Goal: Book appointment/travel/reservation

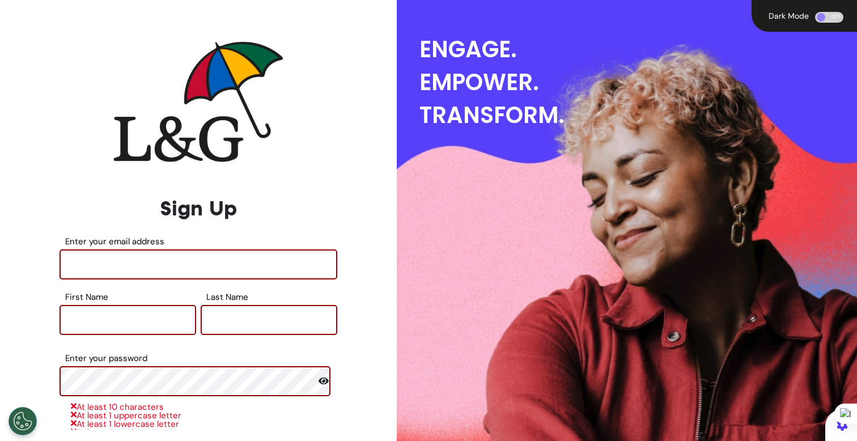
scroll to position [39, 0]
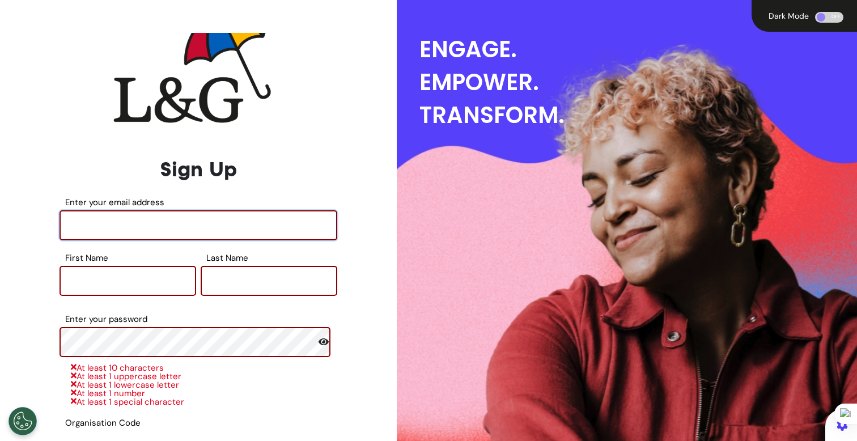
type input "**********"
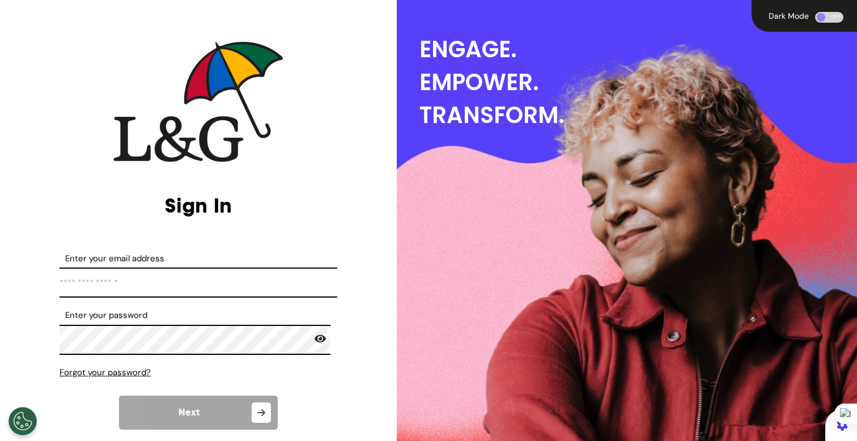
click at [248, 270] on input "Enter your email address" at bounding box center [199, 283] width 278 height 30
type input "**********"
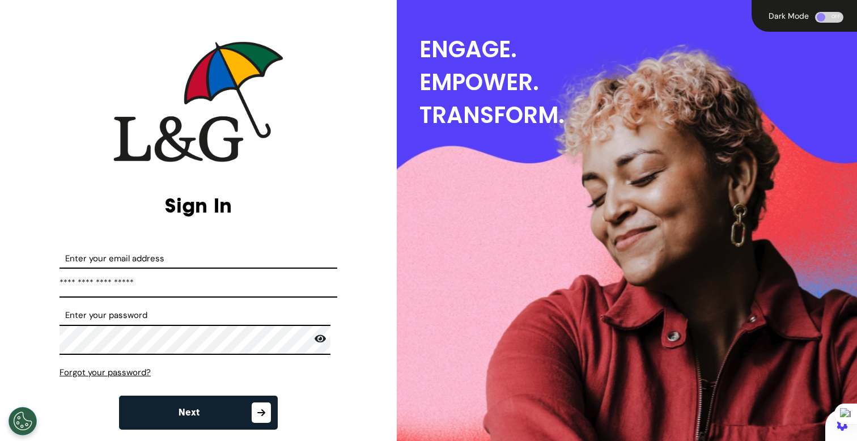
click at [203, 416] on button "Next" at bounding box center [198, 413] width 159 height 34
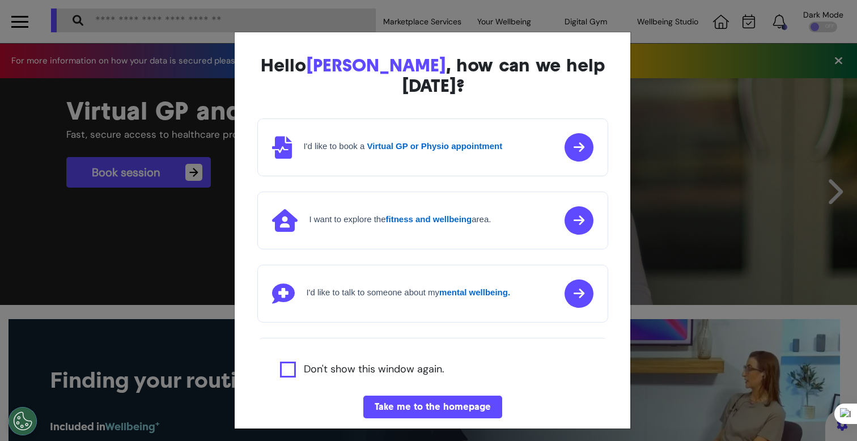
scroll to position [0, 428]
click at [205, 412] on div "Hello [PERSON_NAME] , how can we help [DATE]? I'd like to book a Virtual GP or …" at bounding box center [428, 220] width 857 height 441
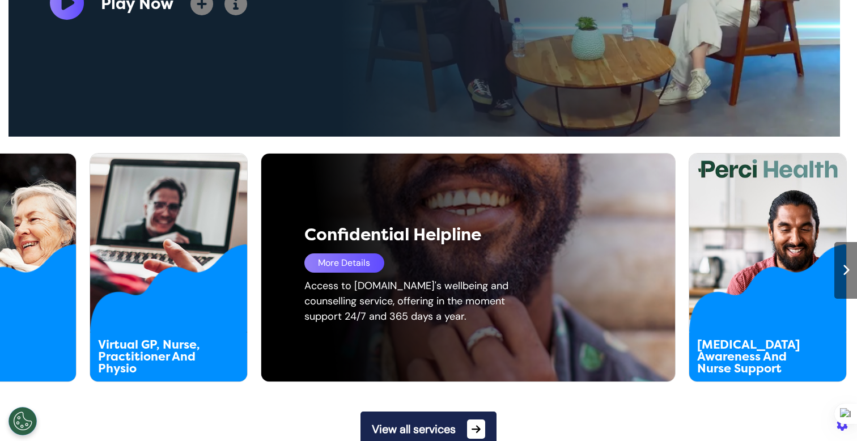
scroll to position [704, 0]
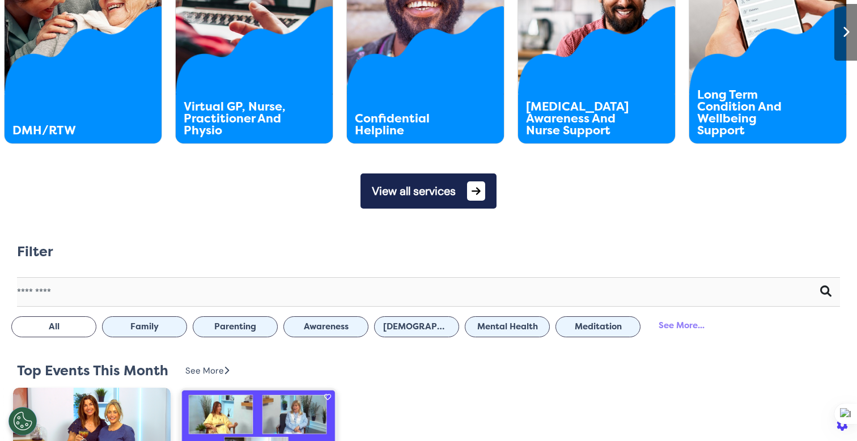
click at [453, 206] on button "View all services" at bounding box center [429, 191] width 136 height 35
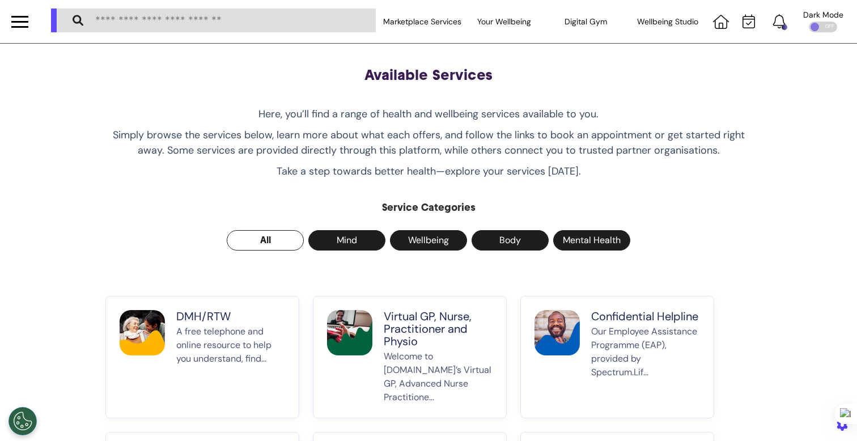
click at [457, 215] on div "Available Services Here, you’ll find a range of health and wellbeing services a…" at bounding box center [428, 365] width 663 height 598
click at [420, 350] on p "Welcome to [DOMAIN_NAME]’s Virtual GP, Advanced Nurse Practitione..." at bounding box center [438, 377] width 109 height 54
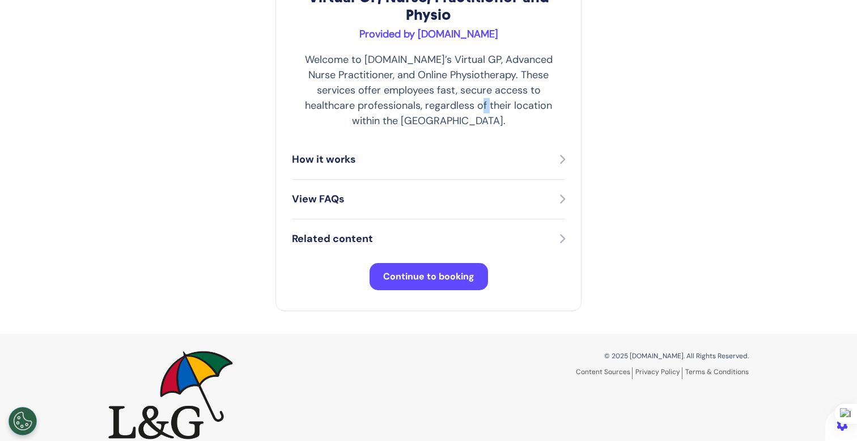
click at [445, 270] on span "Continue to booking" at bounding box center [428, 276] width 91 height 12
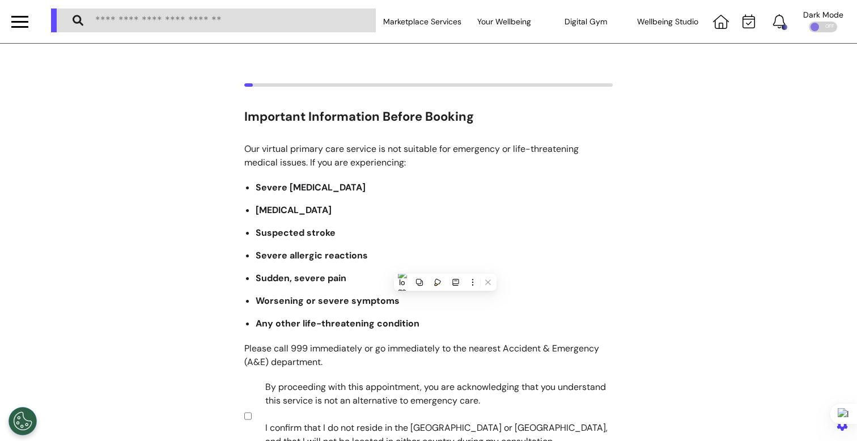
click at [692, 239] on div "Important Information Before Booking Our virtual primary care service is not su…" at bounding box center [428, 292] width 857 height 419
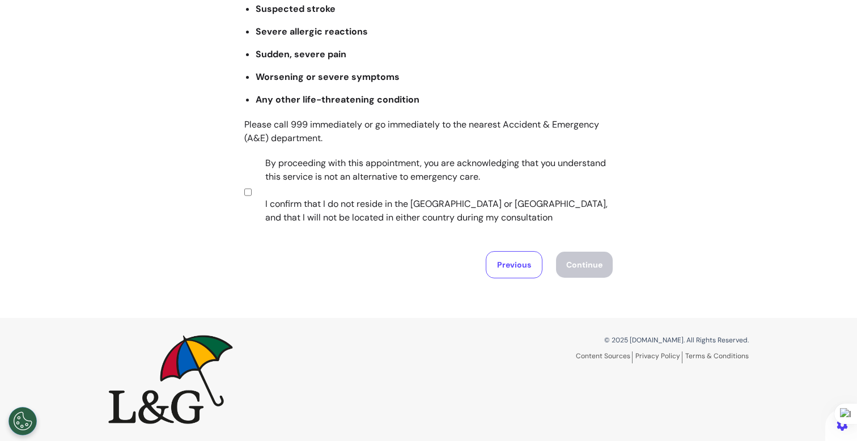
click at [395, 182] on label "By proceeding with this appointment, you are acknowledging that you understand …" at bounding box center [431, 190] width 355 height 68
click at [586, 269] on button "Continue" at bounding box center [584, 265] width 57 height 26
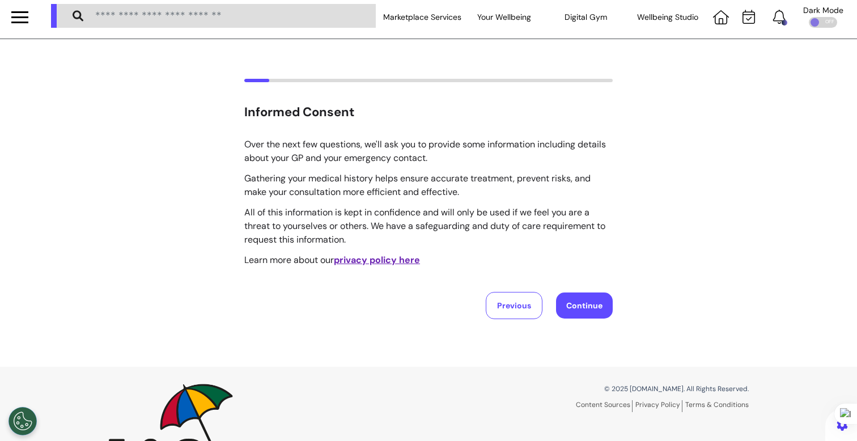
scroll to position [0, 0]
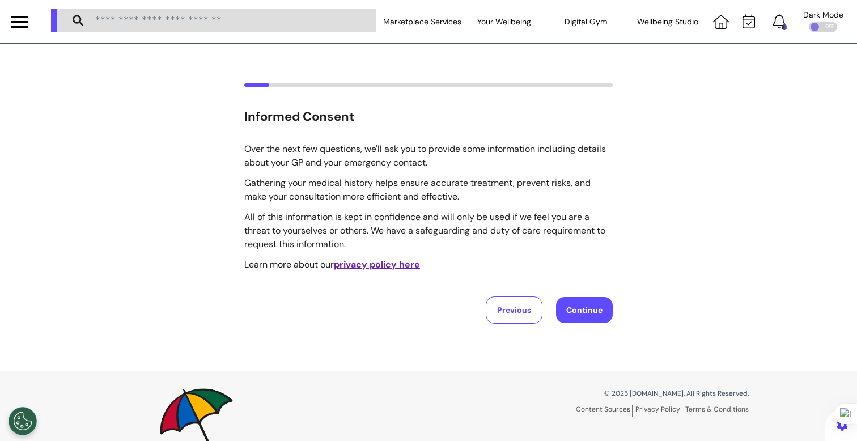
click at [591, 305] on button "Continue" at bounding box center [584, 310] width 57 height 26
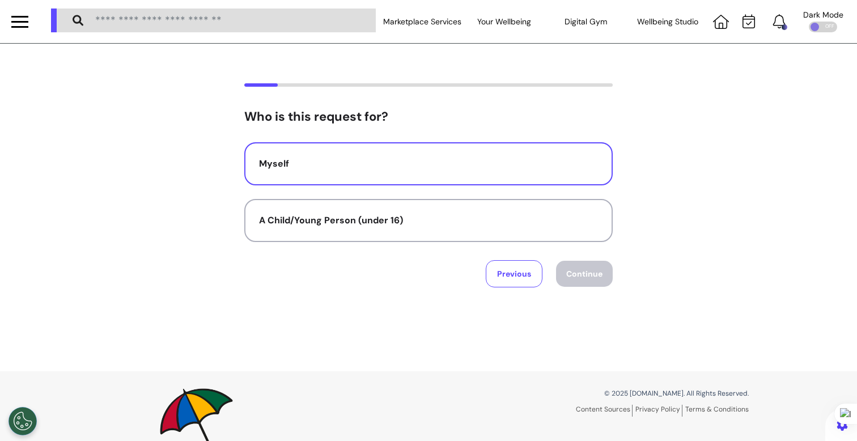
click at [522, 154] on button "Myself" at bounding box center [428, 163] width 369 height 43
click at [569, 274] on button "Continue" at bounding box center [584, 274] width 57 height 26
select select "******"
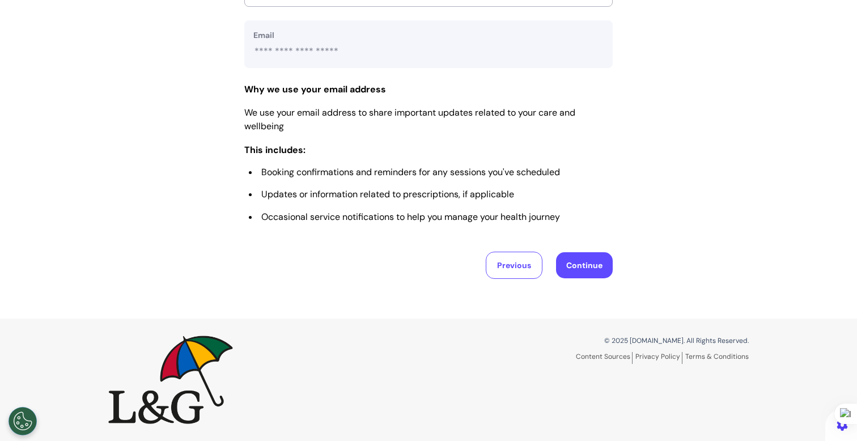
scroll to position [564, 0]
click at [585, 270] on button "Continue" at bounding box center [584, 265] width 57 height 26
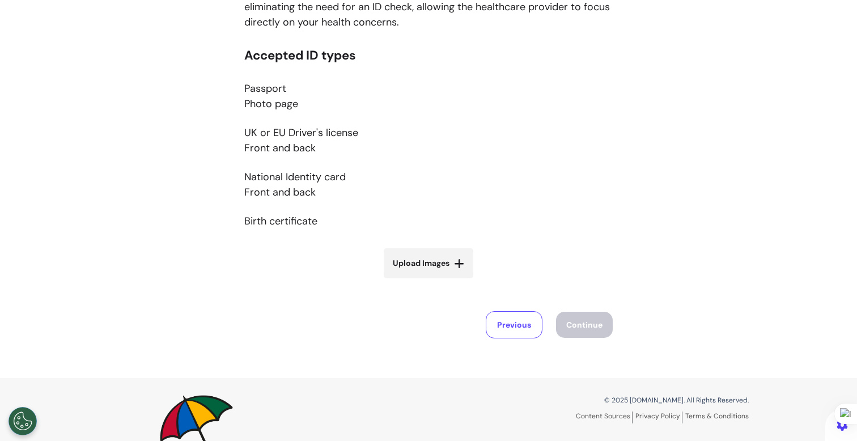
scroll to position [248, 0]
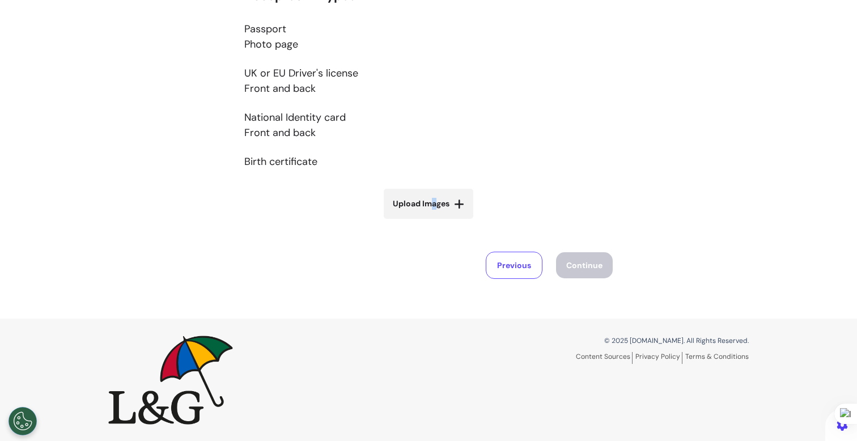
click at [429, 205] on span "Upload Images" at bounding box center [421, 204] width 57 height 12
click at [405, 187] on div "Accepted ID types Passport Photo page UK or EU Driver's license Front and back …" at bounding box center [428, 111] width 369 height 245
click at [405, 205] on span "Upload Images" at bounding box center [421, 204] width 57 height 12
click at [405, 222] on input "Upload Images" at bounding box center [428, 228] width 135 height 12
type input "**********"
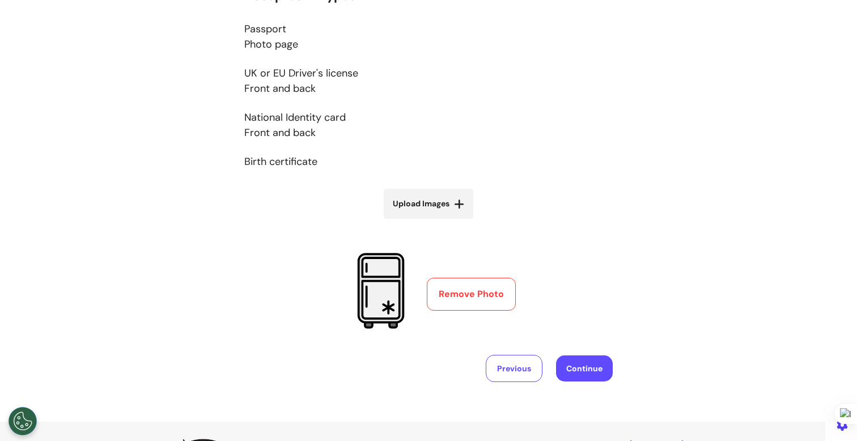
click at [593, 374] on button "Continue" at bounding box center [584, 369] width 57 height 26
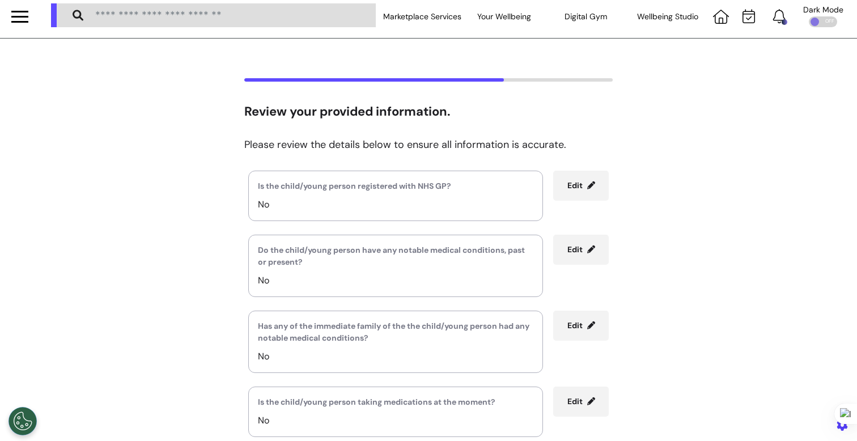
scroll to position [0, 0]
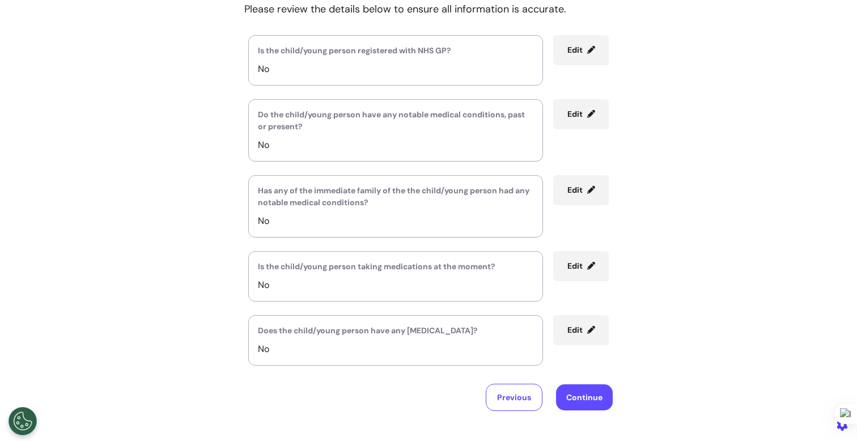
click at [583, 55] on button "Edit" at bounding box center [581, 50] width 56 height 30
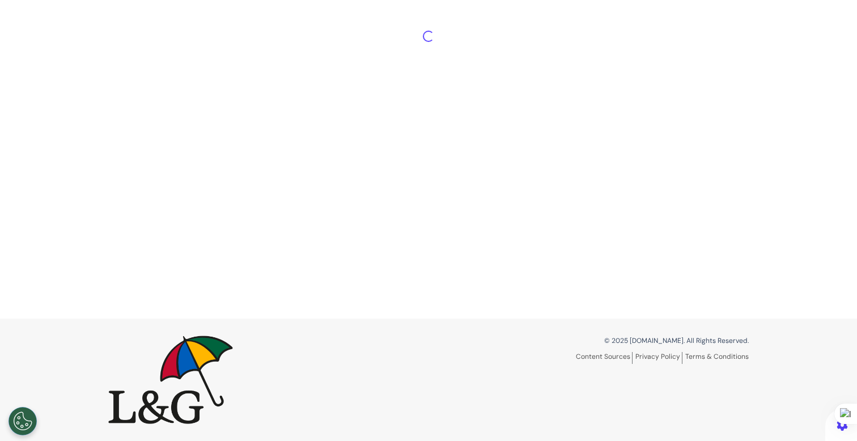
scroll to position [53, 0]
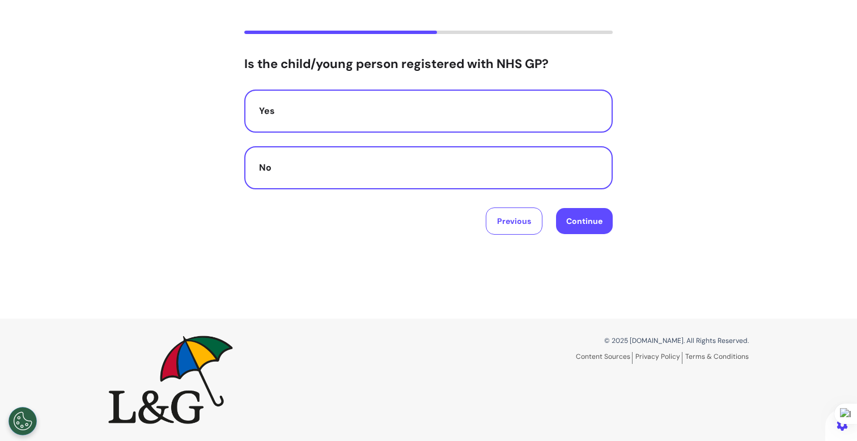
click at [422, 127] on button "Yes" at bounding box center [428, 111] width 369 height 43
click at [574, 218] on button "Continue" at bounding box center [584, 221] width 57 height 26
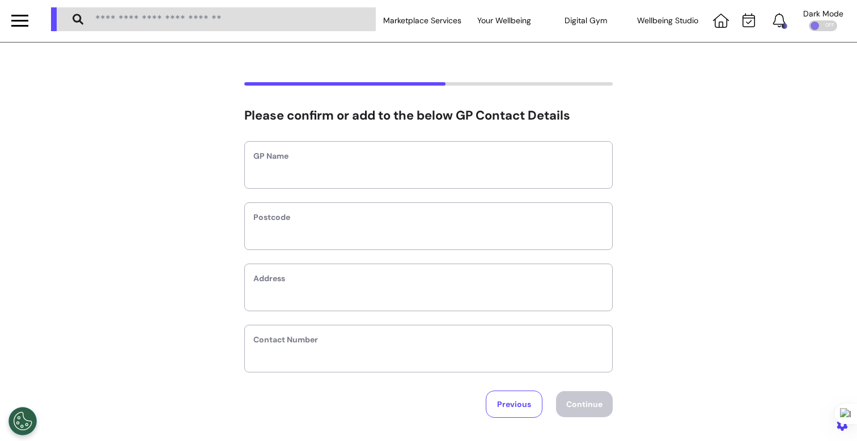
scroll to position [0, 0]
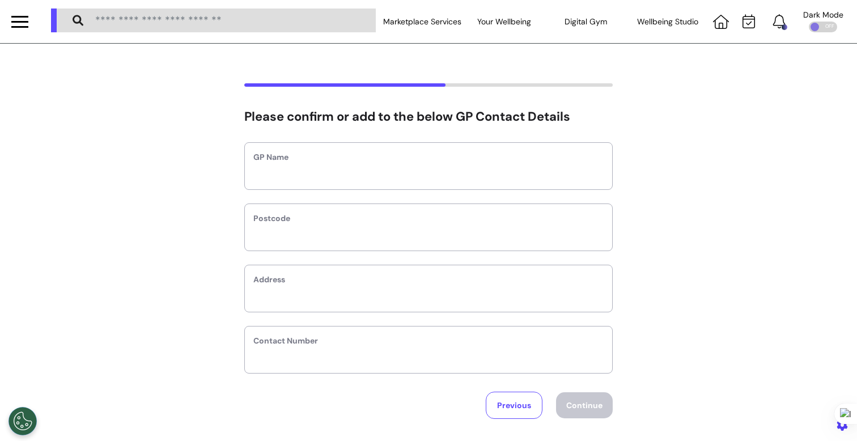
click at [513, 163] on label "GP Name" at bounding box center [428, 157] width 350 height 12
click at [501, 172] on input "text" at bounding box center [428, 173] width 350 height 15
type input "*"
type input "**********"
type input "*"
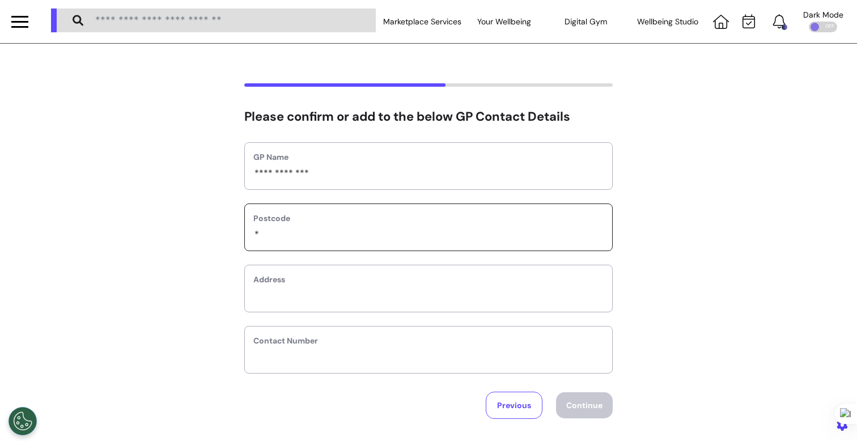
select select
type input "**"
select select
type input "***"
select select
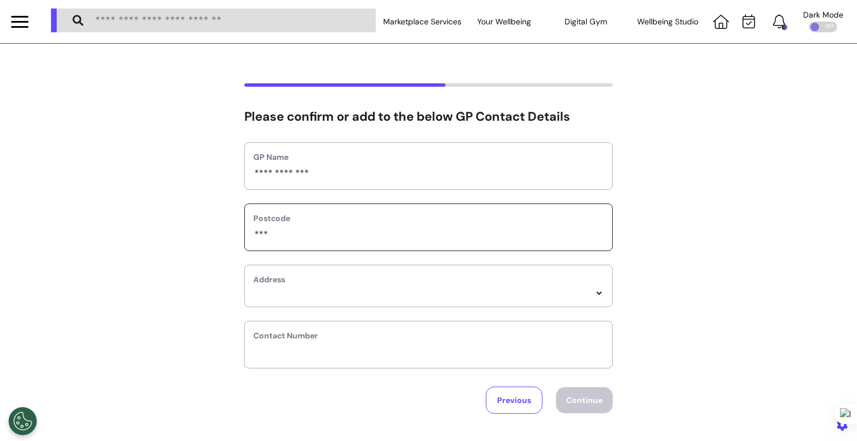
type input "****"
select select
type input "*****"
select select
type input "****"
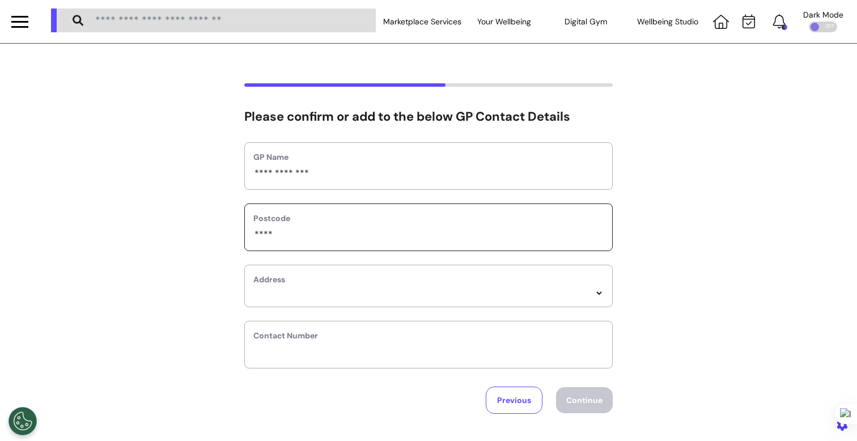
select select
type input "***"
select select
type input "**"
select select
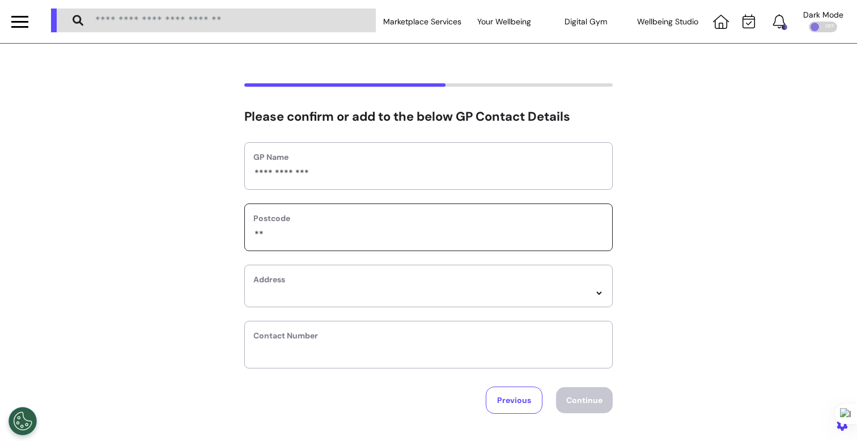
type input "*"
select select
type input "**"
select select
type input "***"
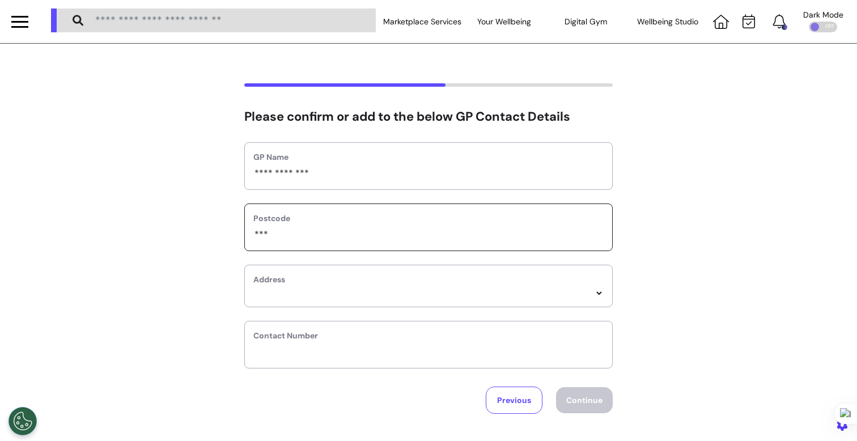
select select
type input "****"
select select
type input "*****"
select select
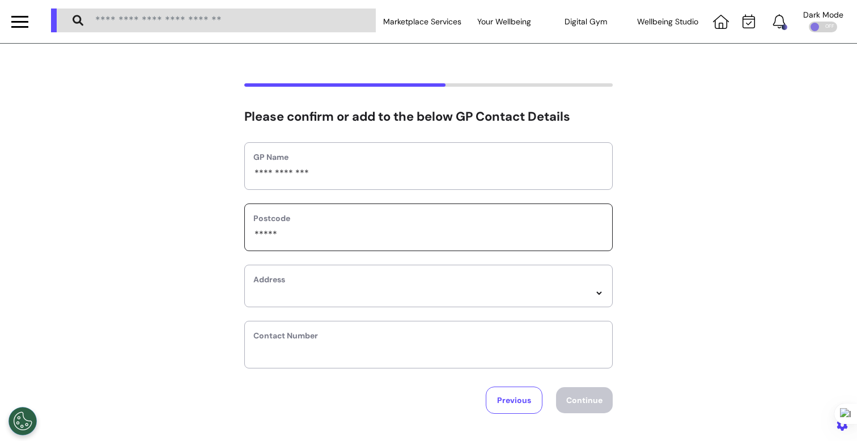
type input "*****"
click at [443, 292] on select "*****" at bounding box center [428, 294] width 350 height 10
select select
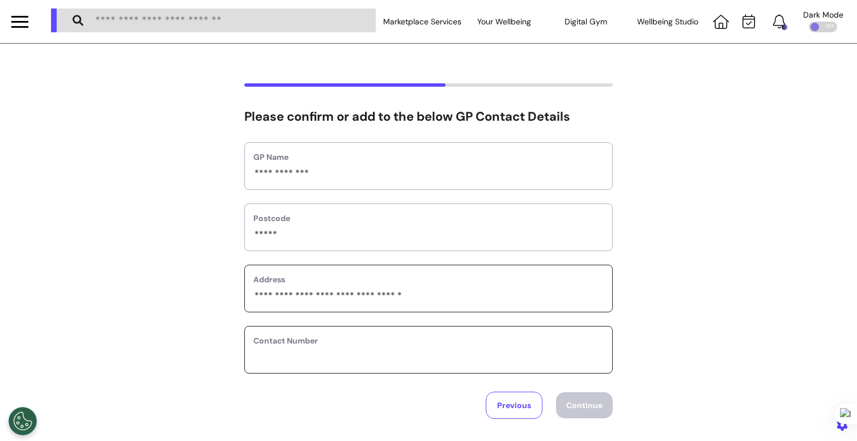
click at [361, 363] on input "phone" at bounding box center [428, 357] width 350 height 15
type input "**********"
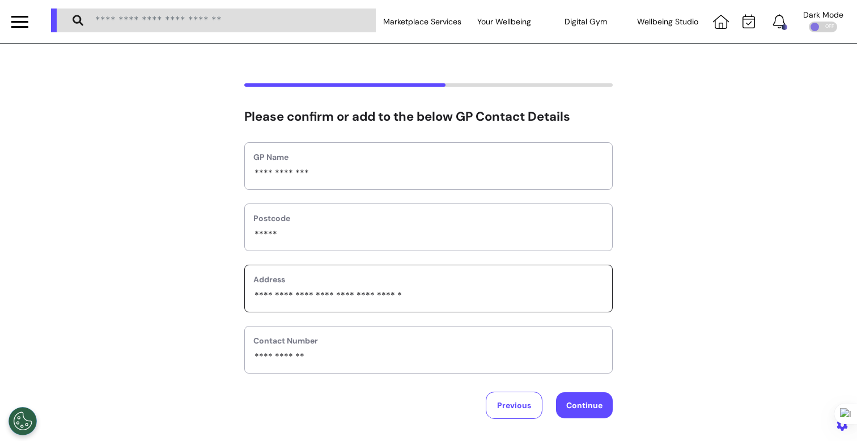
click at [598, 414] on button "Continue" at bounding box center [584, 405] width 57 height 26
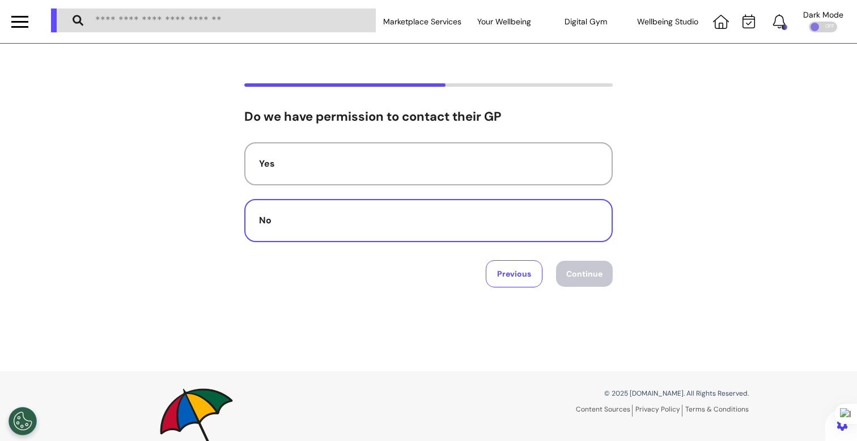
click at [426, 217] on div "No" at bounding box center [428, 221] width 339 height 14
click at [586, 269] on button "Continue" at bounding box center [584, 274] width 57 height 26
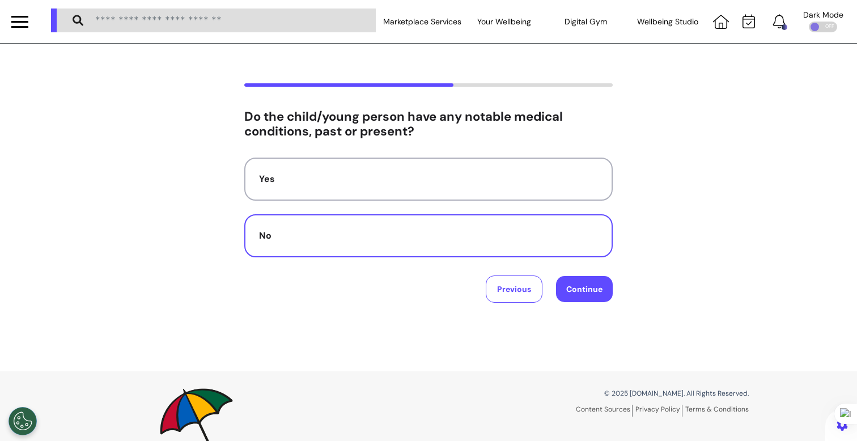
click at [589, 283] on button "Continue" at bounding box center [584, 289] width 57 height 26
click at [589, 298] on button "Continue" at bounding box center [584, 289] width 57 height 26
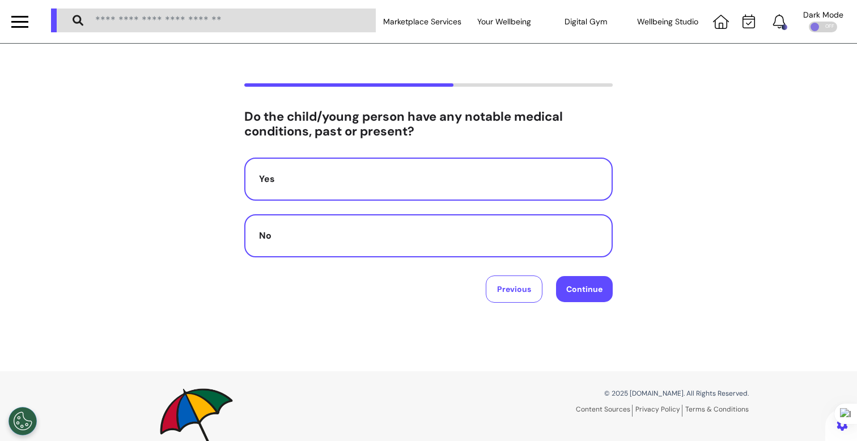
click at [469, 196] on button "Yes" at bounding box center [428, 179] width 369 height 43
click at [579, 284] on button "Continue" at bounding box center [584, 289] width 57 height 26
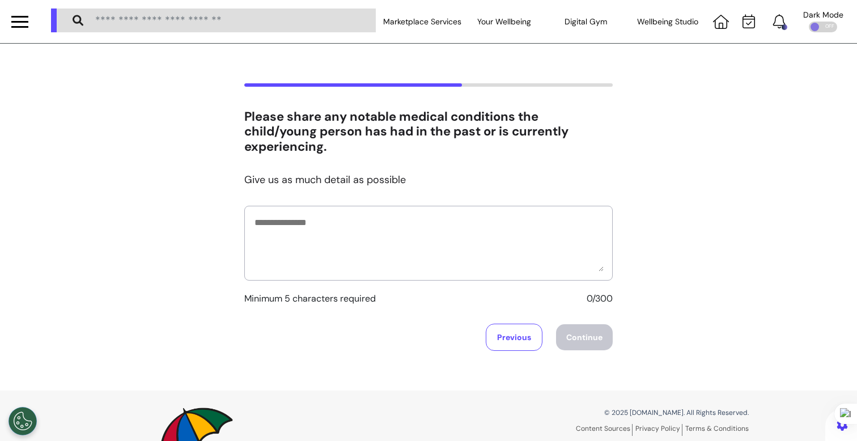
click at [510, 287] on div "Minimum 5 characters required 0/300" at bounding box center [428, 256] width 369 height 100
click at [506, 336] on button "Previous" at bounding box center [514, 337] width 57 height 27
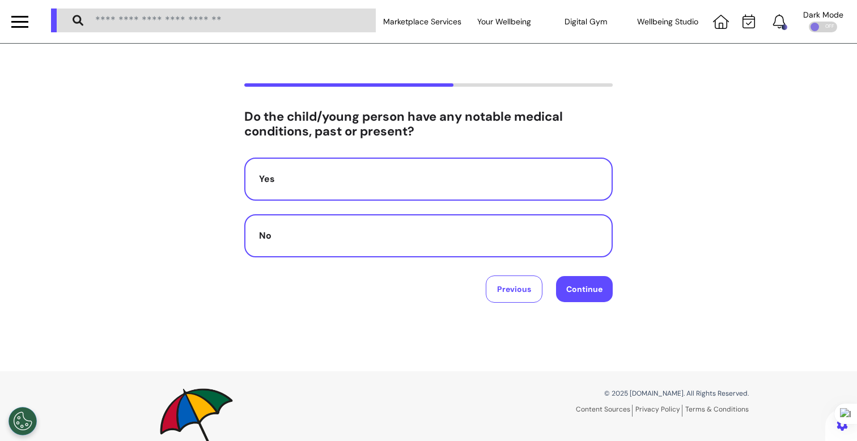
click at [425, 249] on button "No" at bounding box center [428, 235] width 369 height 43
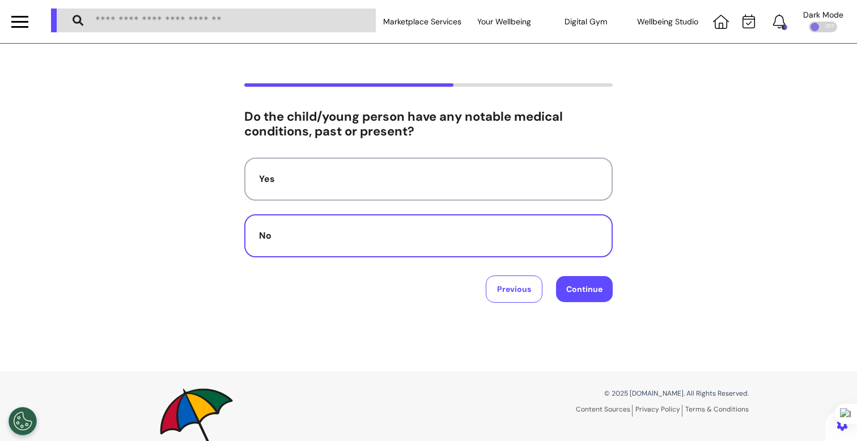
click at [577, 290] on button "Continue" at bounding box center [584, 289] width 57 height 26
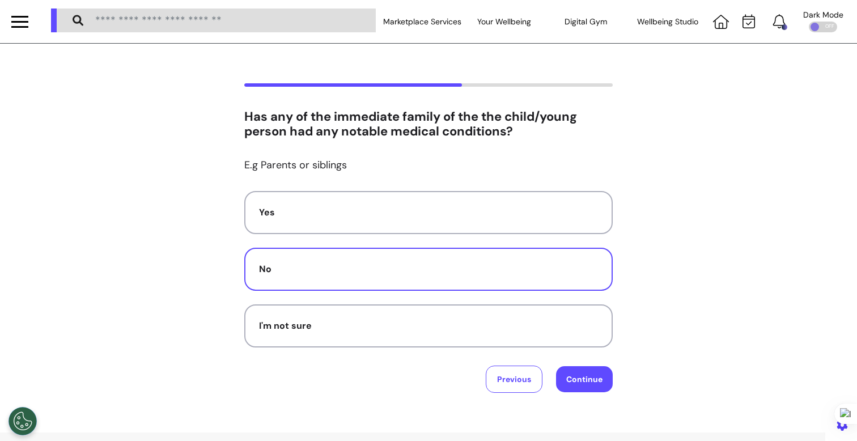
click at [536, 291] on div "Yes No I'm not sure" at bounding box center [428, 269] width 369 height 156
click at [532, 274] on div "No" at bounding box center [428, 270] width 339 height 14
click at [411, 280] on button "No" at bounding box center [428, 269] width 369 height 43
click at [594, 373] on button "Continue" at bounding box center [584, 379] width 57 height 26
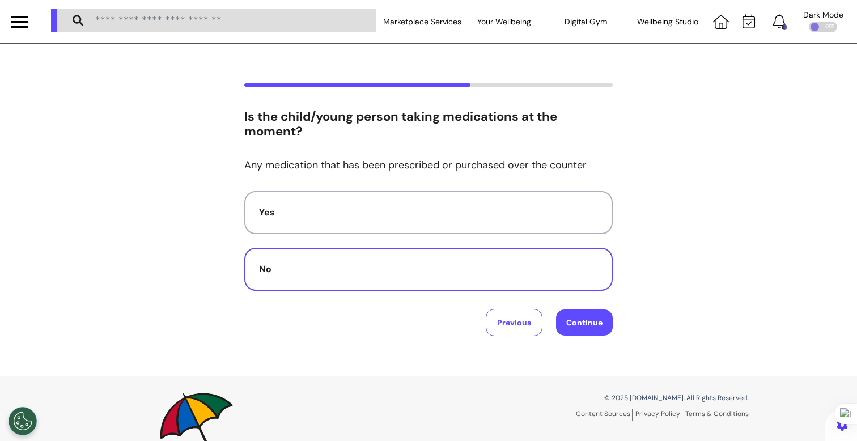
click at [564, 281] on button "No" at bounding box center [428, 269] width 369 height 43
click at [589, 329] on button "Continue" at bounding box center [584, 323] width 57 height 26
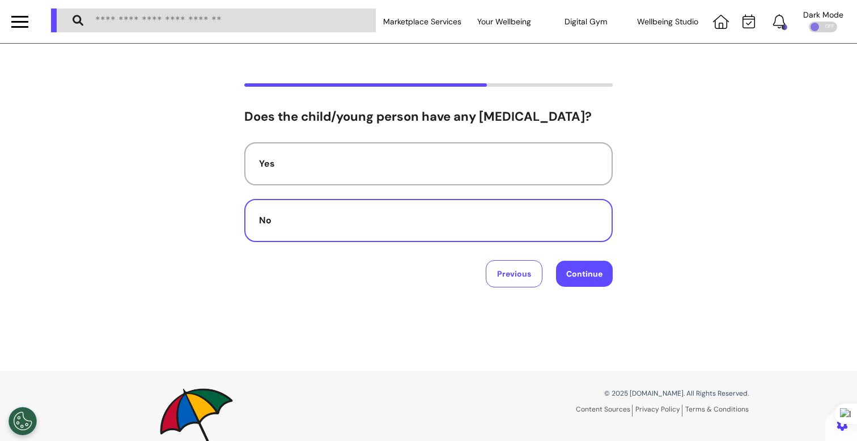
click at [580, 272] on button "Continue" at bounding box center [584, 274] width 57 height 26
click at [578, 282] on button "Continue" at bounding box center [584, 274] width 57 height 26
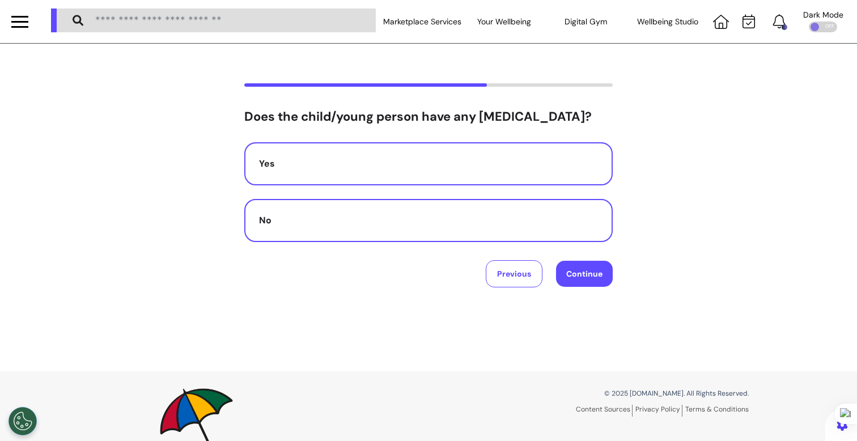
click at [485, 162] on div "Yes" at bounding box center [428, 164] width 339 height 14
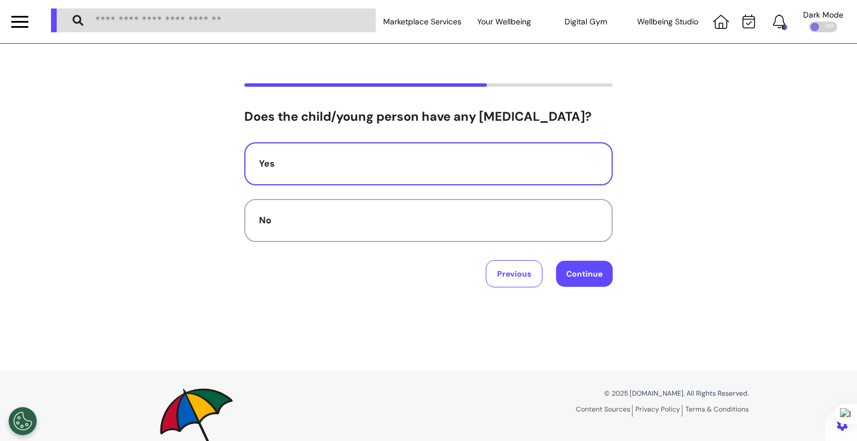
click at [575, 277] on button "Continue" at bounding box center [584, 274] width 57 height 26
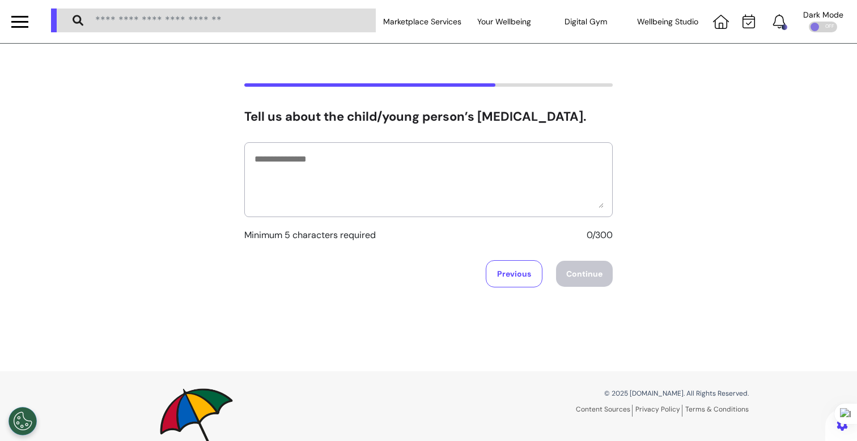
click at [408, 144] on div at bounding box center [428, 179] width 369 height 75
click at [399, 158] on textarea at bounding box center [428, 179] width 350 height 57
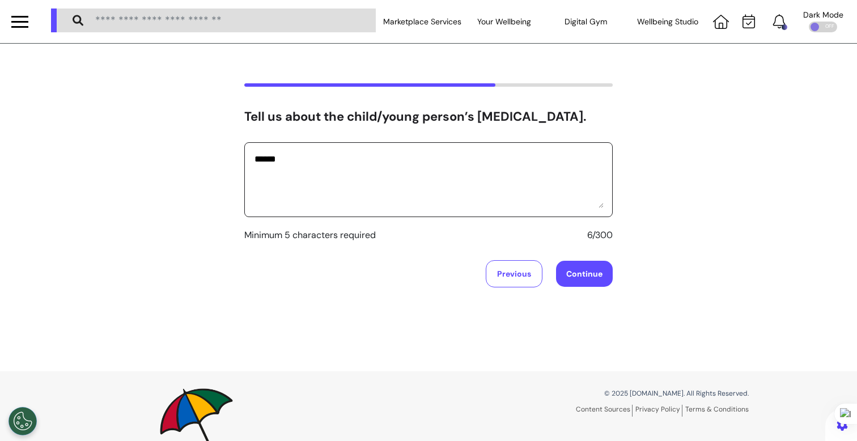
type textarea "******"
click at [571, 267] on button "Continue" at bounding box center [584, 274] width 57 height 26
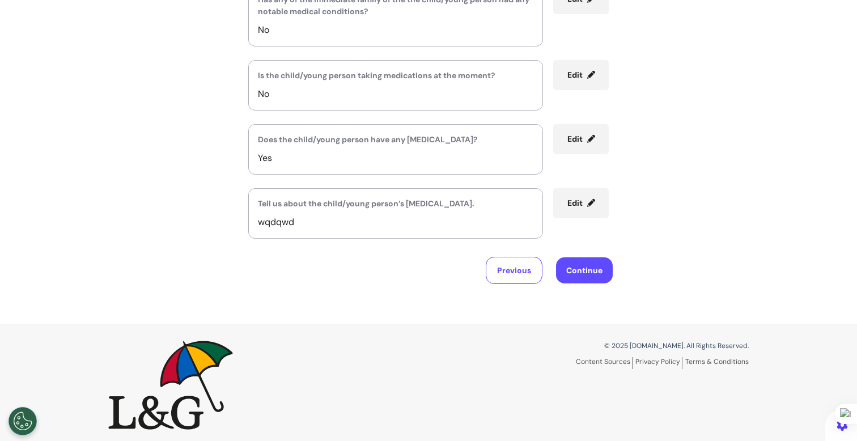
scroll to position [442, 0]
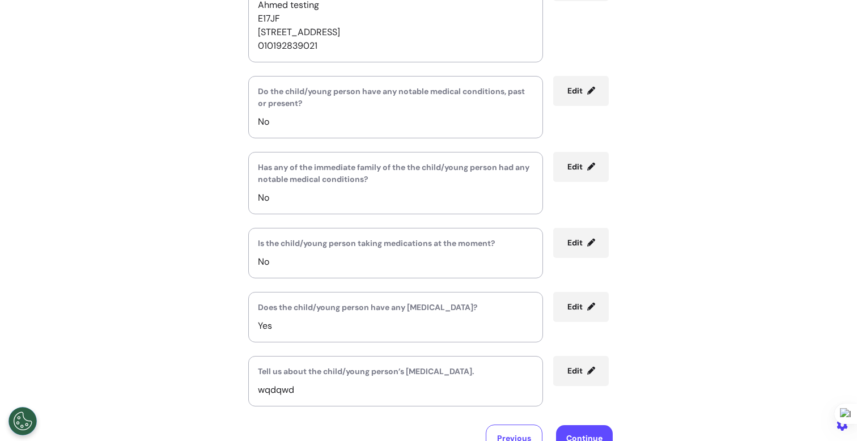
click at [584, 175] on button "Edit" at bounding box center [581, 167] width 56 height 30
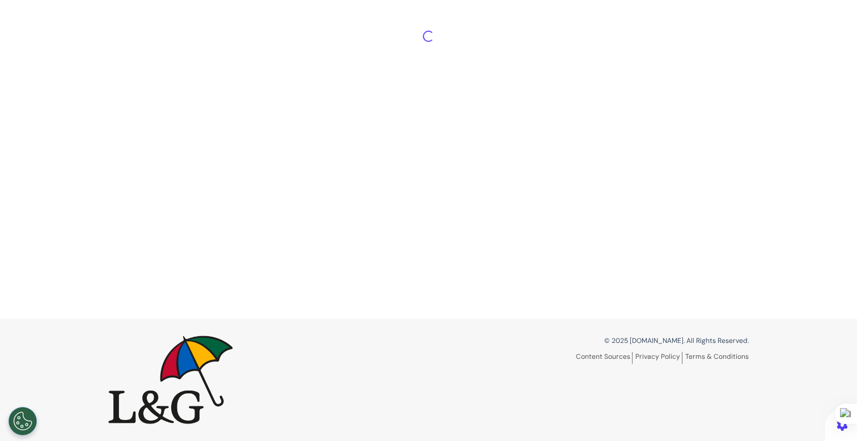
scroll to position [114, 0]
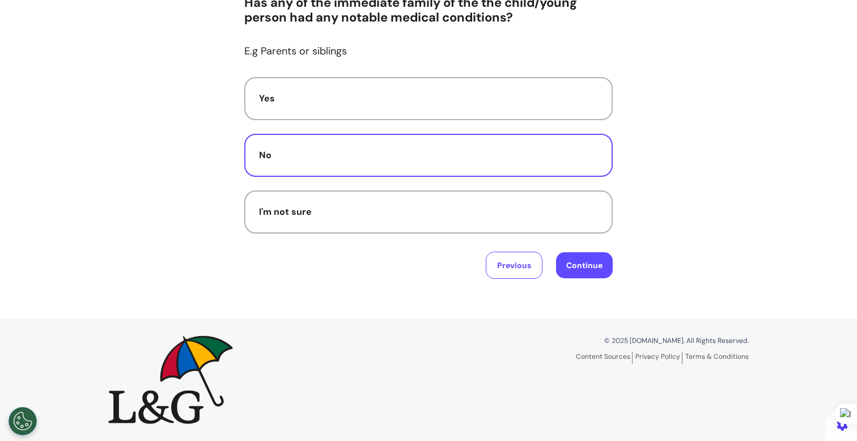
click at [579, 176] on div "Yes No I'm not sure" at bounding box center [428, 155] width 369 height 156
click at [585, 283] on div "Has any of the immediate family of the the child/young person had any notable m…" at bounding box center [428, 124] width 857 height 389
click at [585, 272] on button "Continue" at bounding box center [584, 265] width 57 height 26
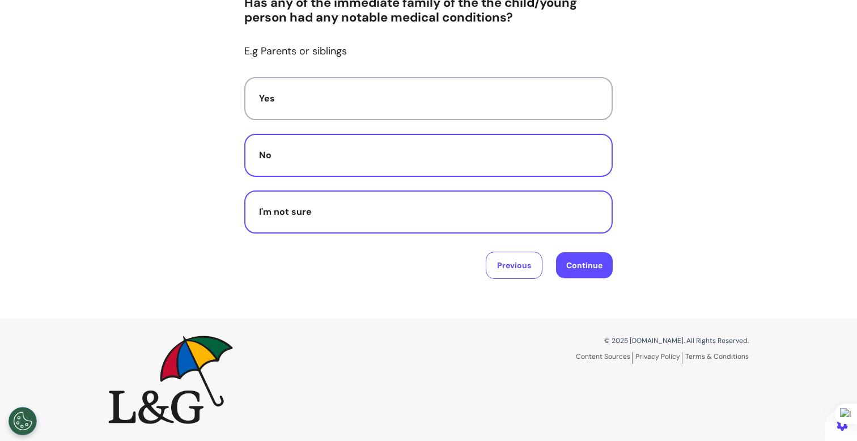
click at [484, 204] on button "I'm not sure" at bounding box center [428, 212] width 369 height 43
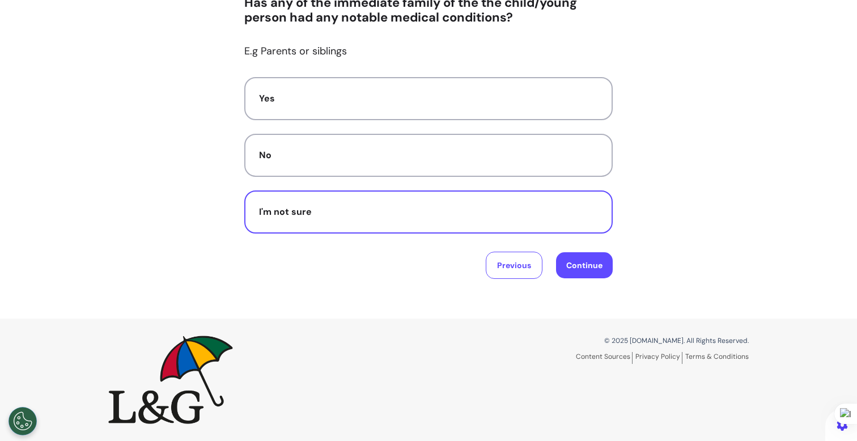
click at [593, 264] on button "Continue" at bounding box center [584, 265] width 57 height 26
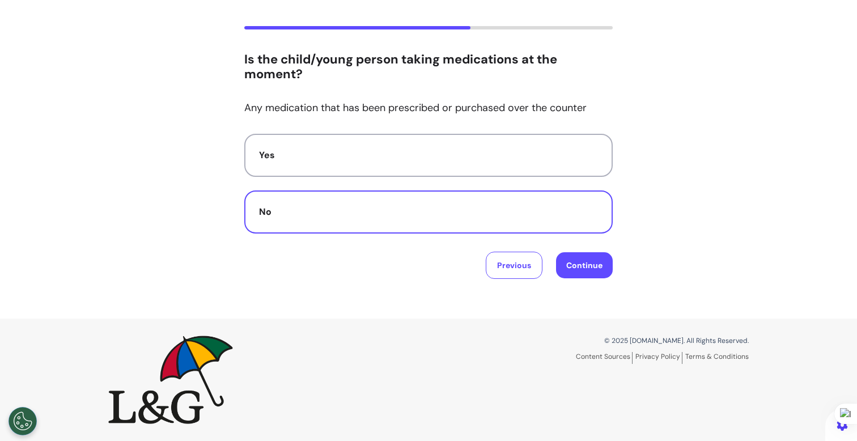
scroll to position [57, 0]
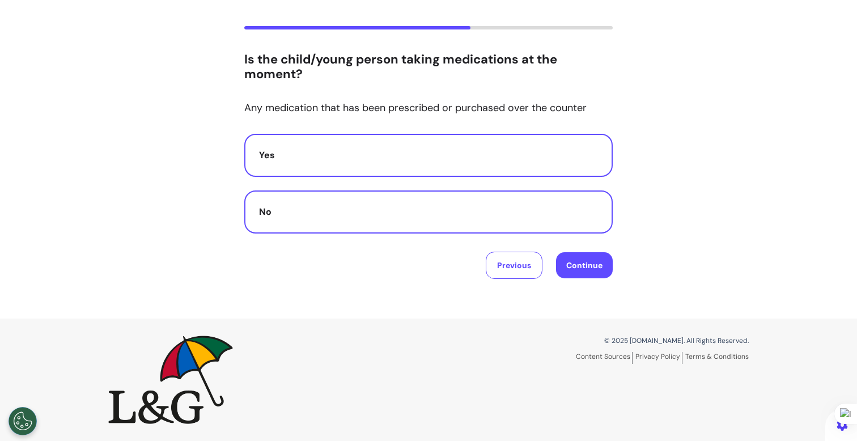
click at [493, 163] on button "Yes" at bounding box center [428, 155] width 369 height 43
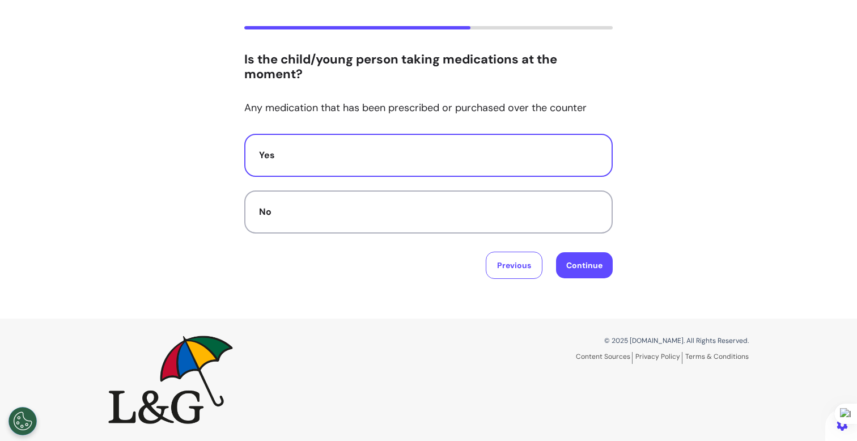
click at [586, 260] on button "Continue" at bounding box center [584, 265] width 57 height 26
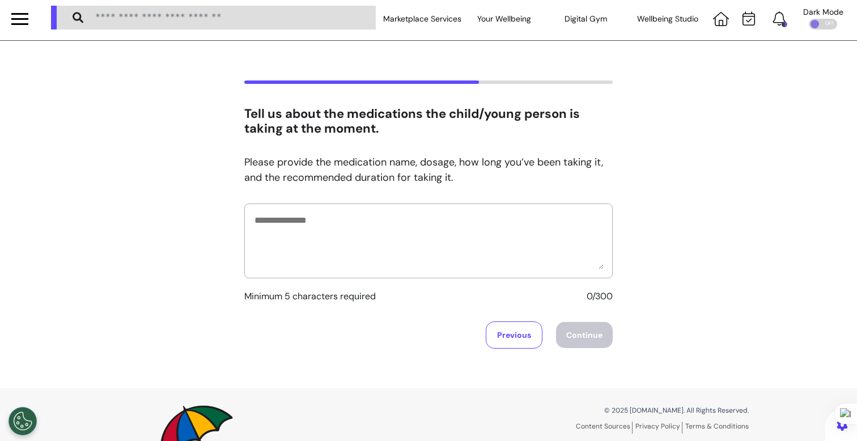
scroll to position [0, 0]
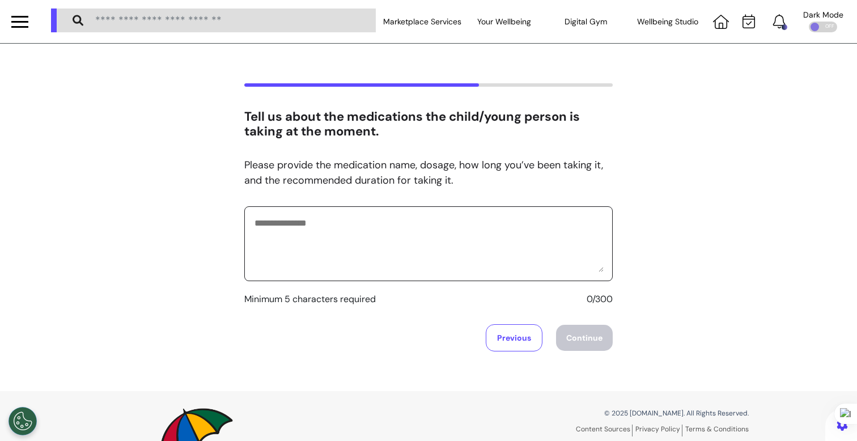
click at [518, 249] on textarea at bounding box center [428, 243] width 350 height 57
type textarea "*******"
click at [599, 340] on button "Continue" at bounding box center [584, 338] width 57 height 26
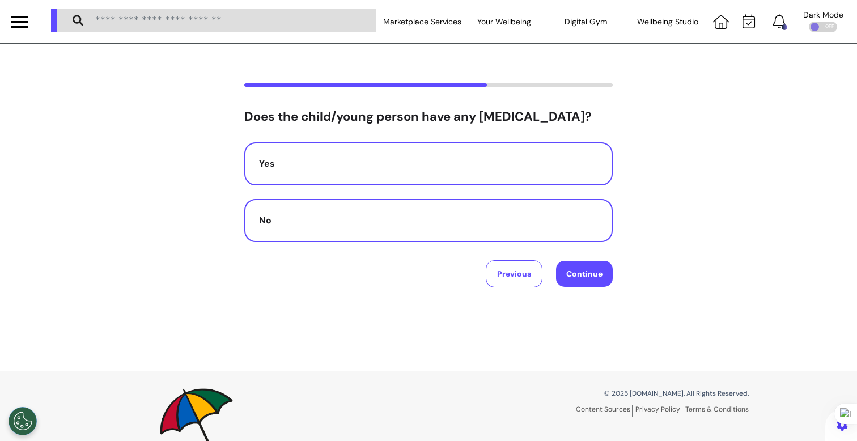
click at [423, 217] on div "No" at bounding box center [428, 221] width 339 height 14
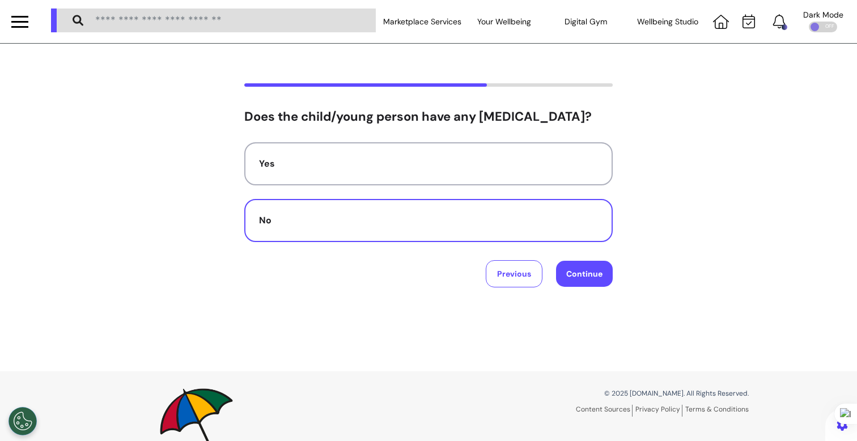
click at [575, 274] on button "Continue" at bounding box center [584, 274] width 57 height 26
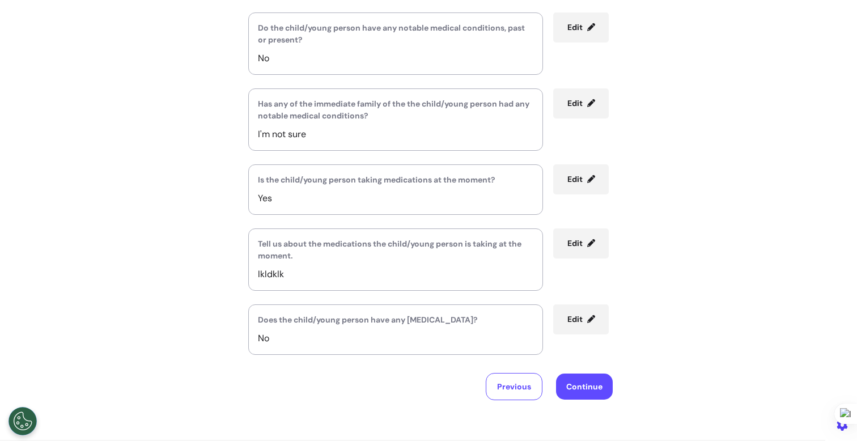
scroll to position [374, 0]
